Goal: Task Accomplishment & Management: Manage account settings

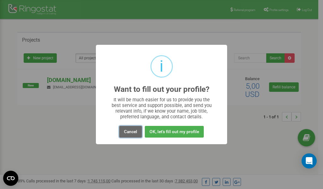
click at [130, 132] on button "Cancel" at bounding box center [130, 132] width 23 height 12
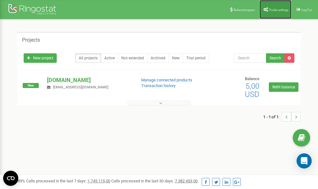
click at [271, 7] on link "Profile settings" at bounding box center [275, 9] width 32 height 19
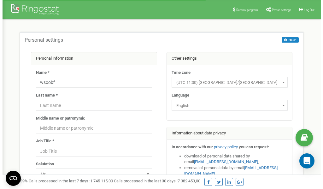
scroll to position [32, 0]
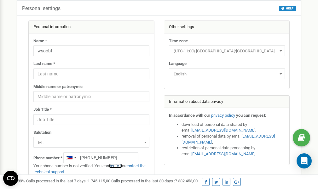
click at [119, 166] on link "verify it" at bounding box center [115, 165] width 13 height 5
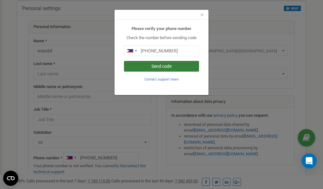
click at [150, 68] on button "Send code" at bounding box center [161, 66] width 75 height 11
